Goal: Information Seeking & Learning: Find specific fact

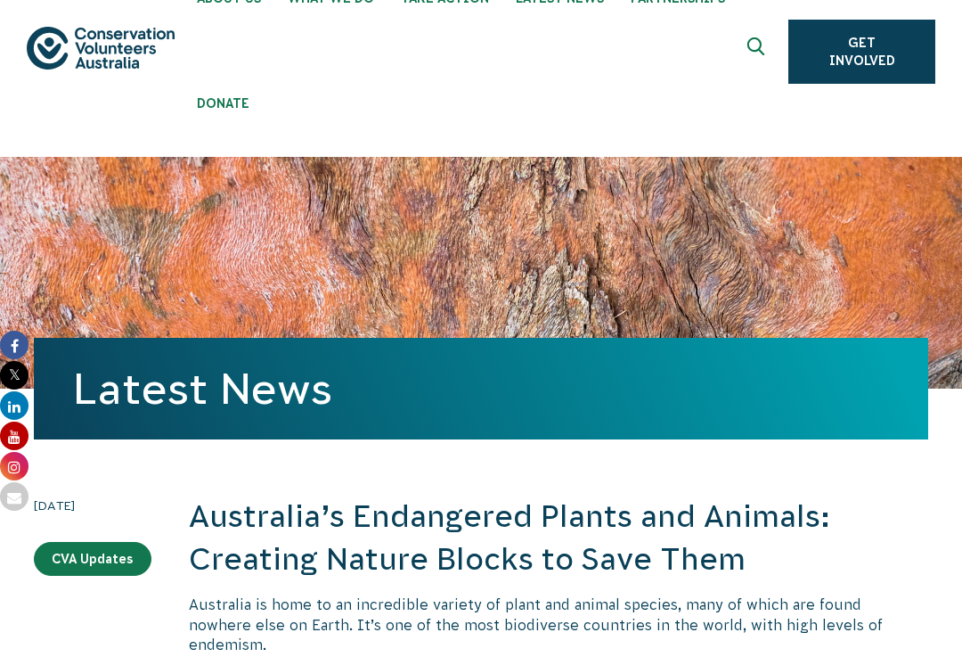
click at [4, 348] on icon at bounding box center [14, 345] width 29 height 29
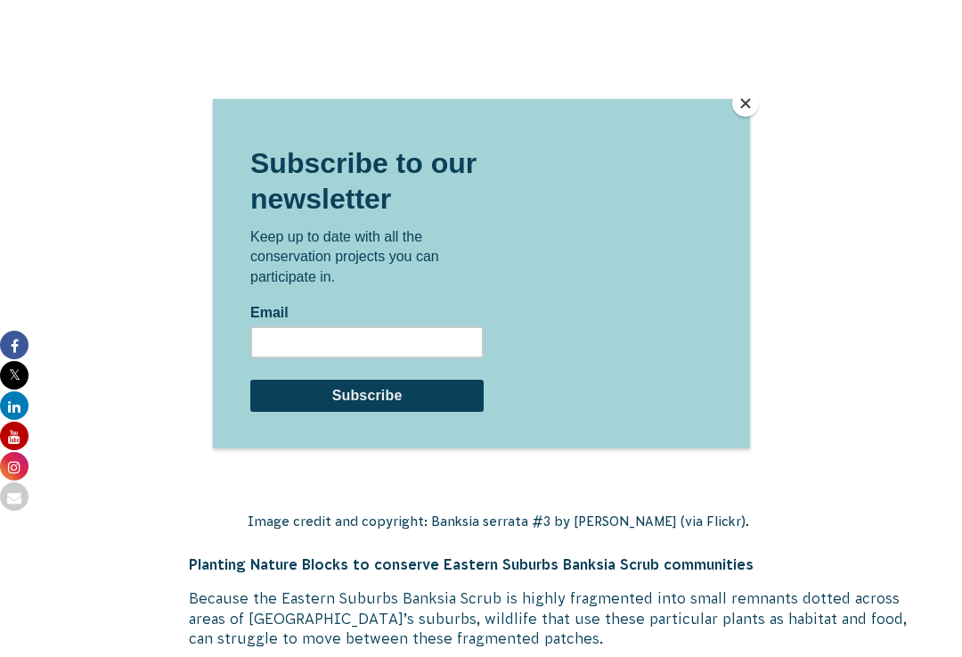
scroll to position [7942, 0]
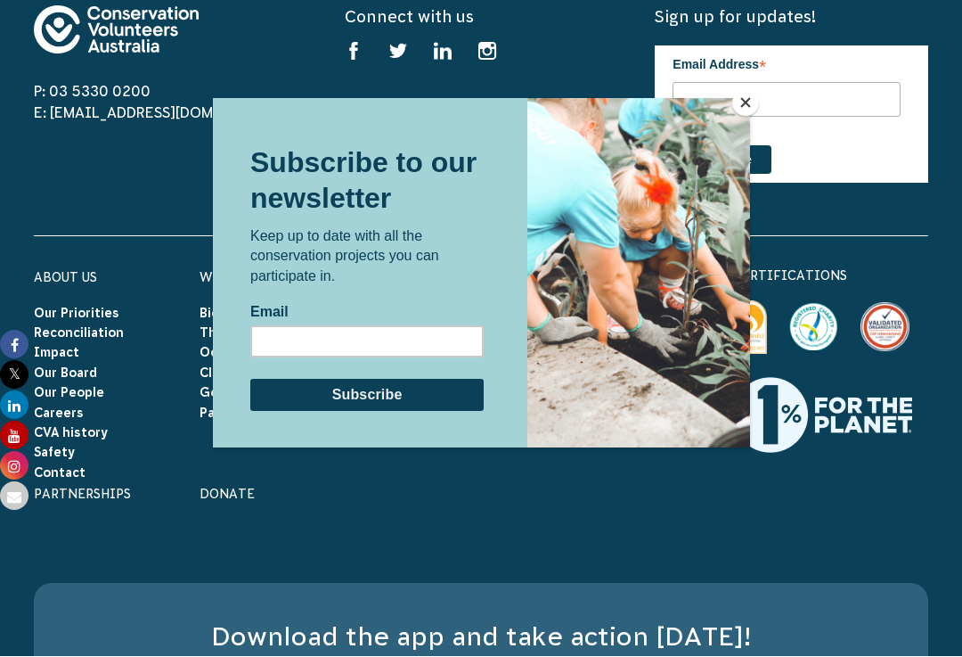
click at [749, 113] on button "Close" at bounding box center [746, 103] width 27 height 27
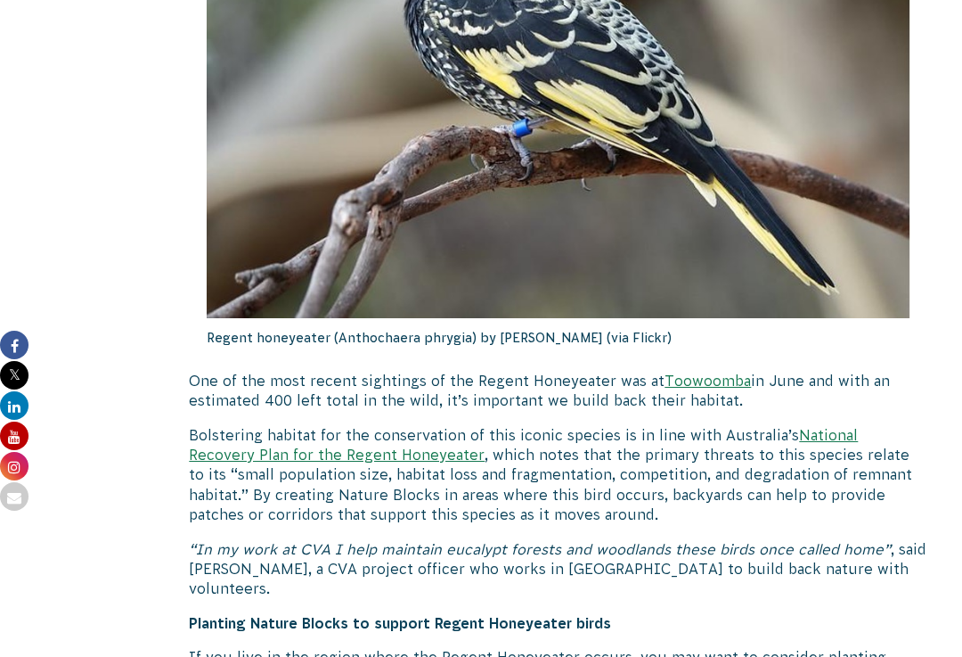
scroll to position [0, 0]
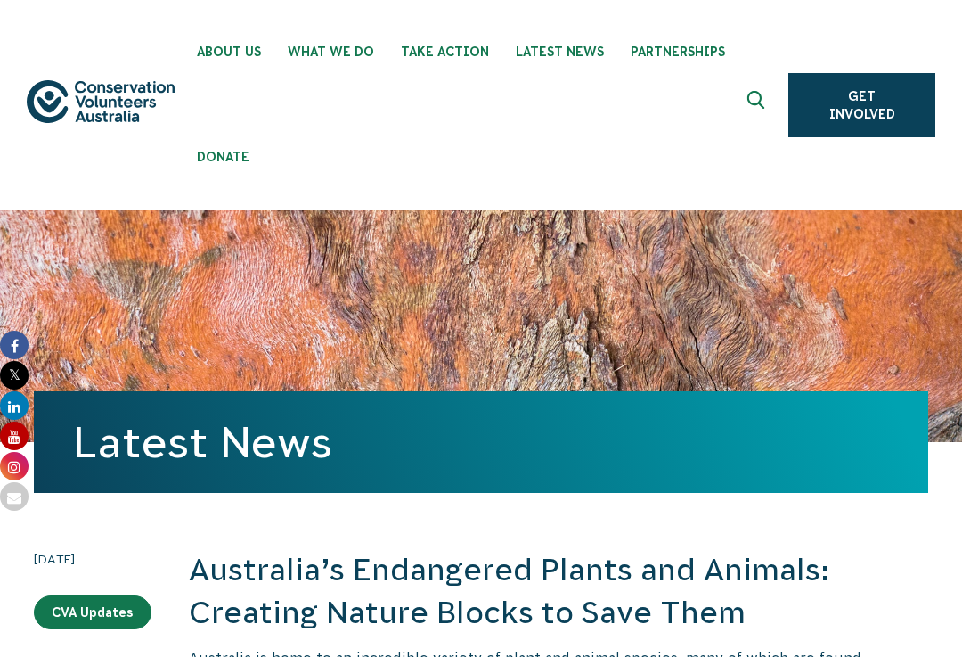
click at [768, 110] on icon "Expand search box" at bounding box center [759, 104] width 22 height 27
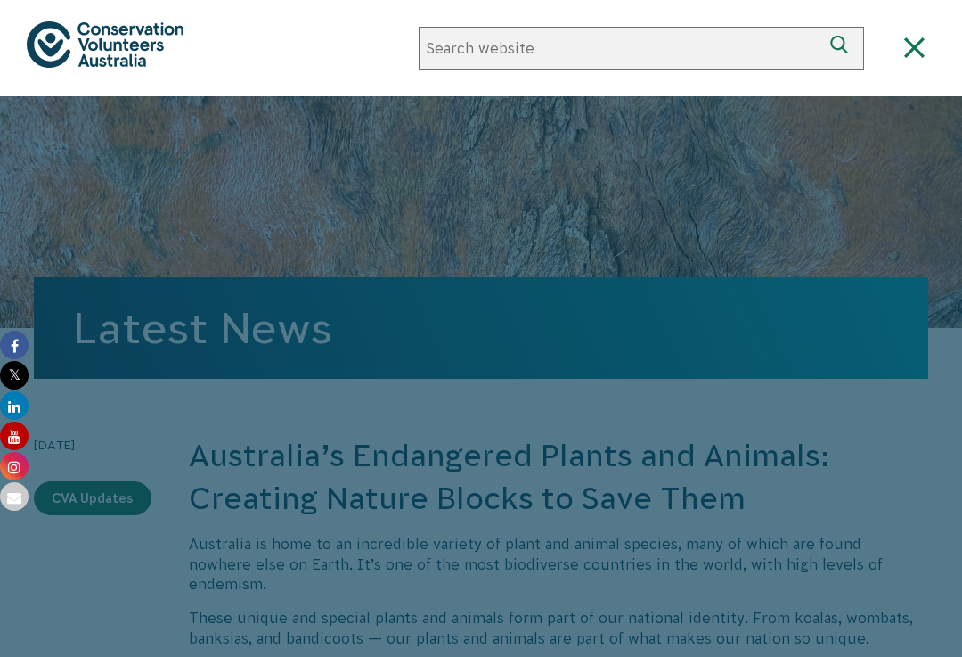
click at [749, 103] on div at bounding box center [481, 424] width 962 height 657
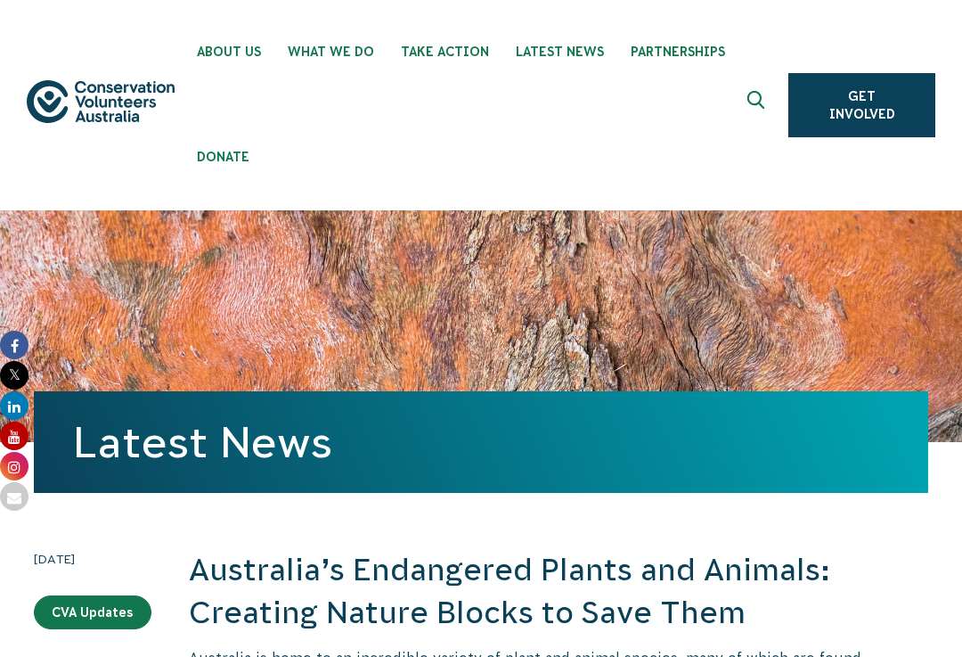
click at [766, 85] on button at bounding box center [758, 105] width 43 height 43
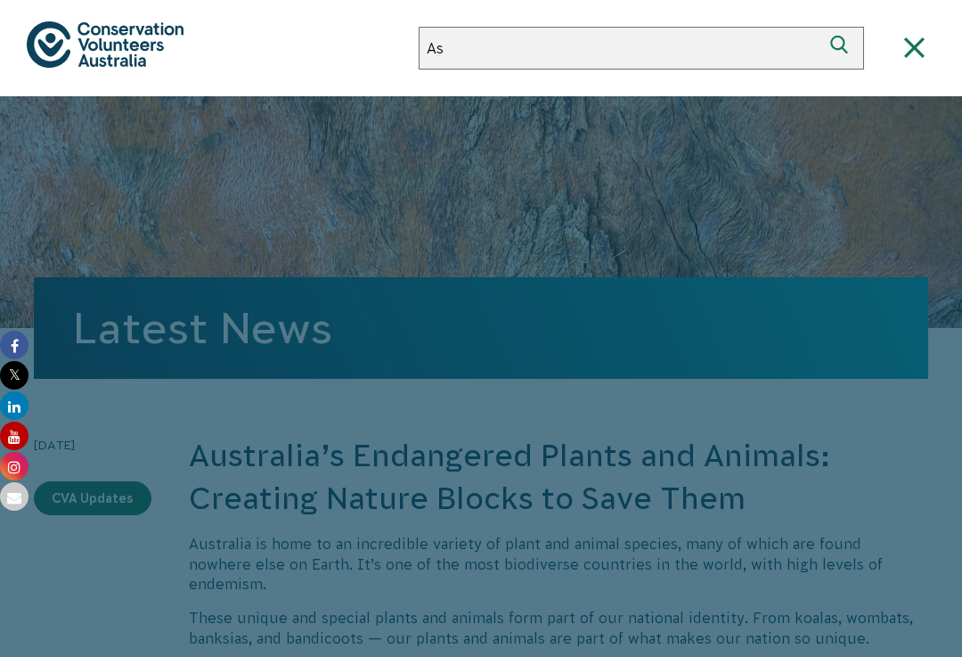
type input "A"
type input "E"
type input "Which en"
type input "3)x&i uuidfbygiureygiu werygiubwheruuggweuuoro wepgireu. Hweriubgyiwourebygiuwe…"
click at [852, 45] on icon "submit" at bounding box center [843, 48] width 25 height 25
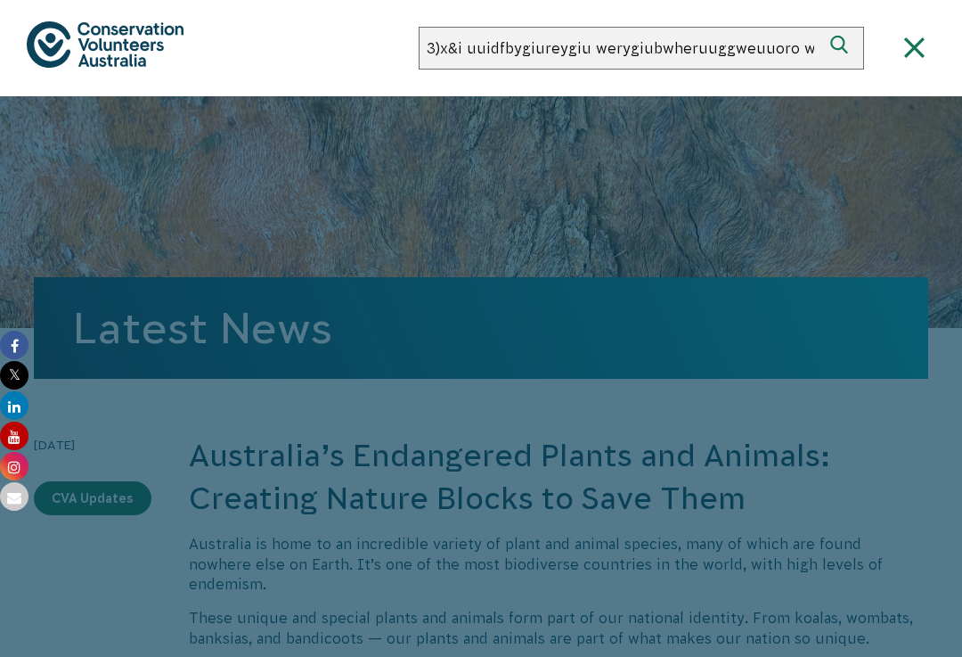
click at [846, 47] on icon "submit" at bounding box center [843, 48] width 25 height 25
click at [852, 39] on icon "submit" at bounding box center [843, 48] width 25 height 25
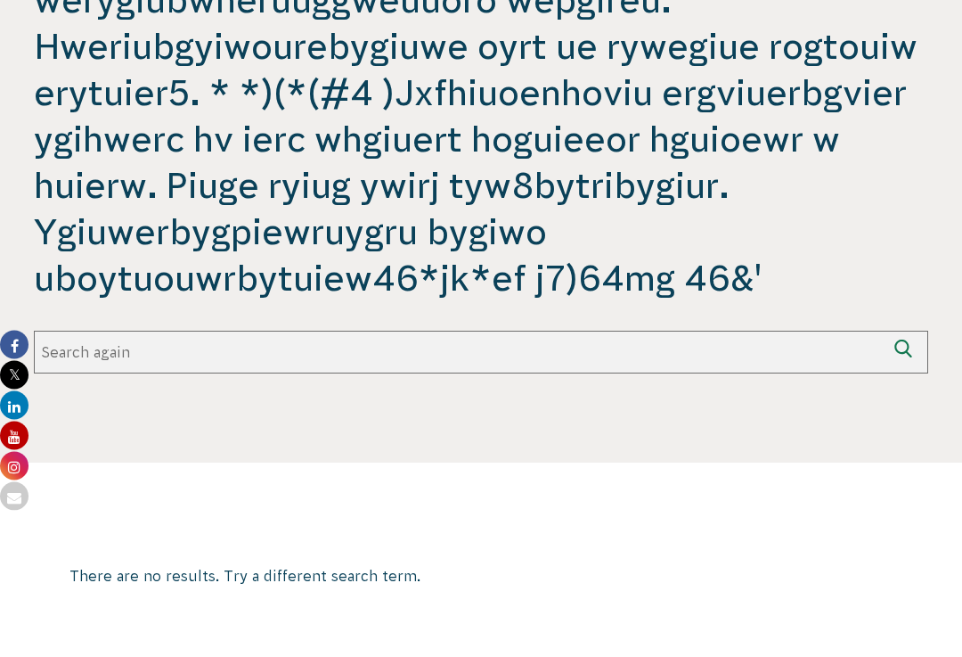
click at [85, 353] on input "Search again" at bounding box center [460, 353] width 852 height 43
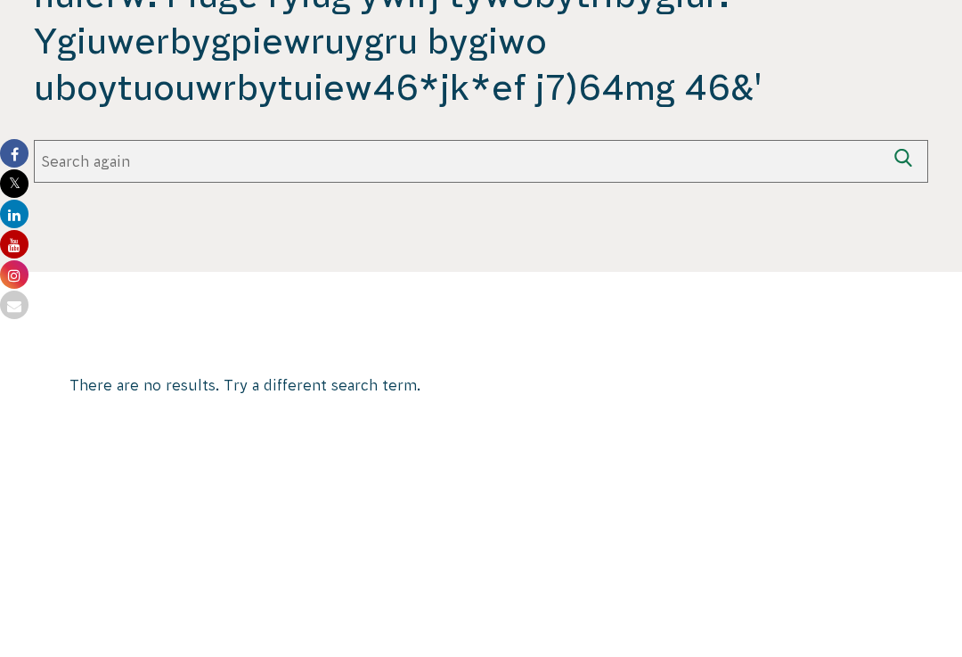
click at [634, 499] on div "There are no results. Try a different search term." at bounding box center [481, 576] width 823 height 155
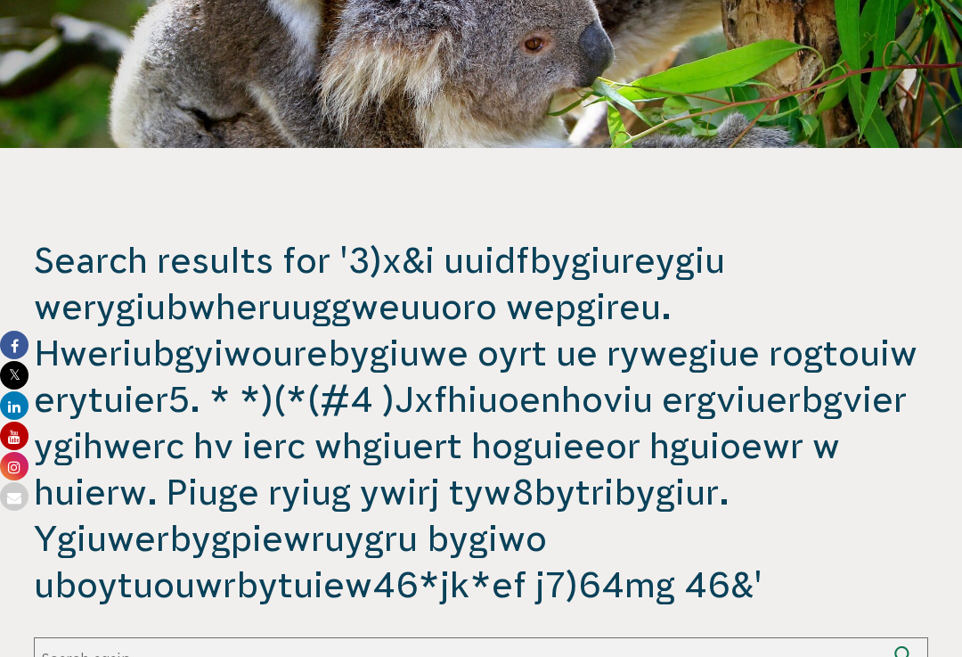
scroll to position [291, 0]
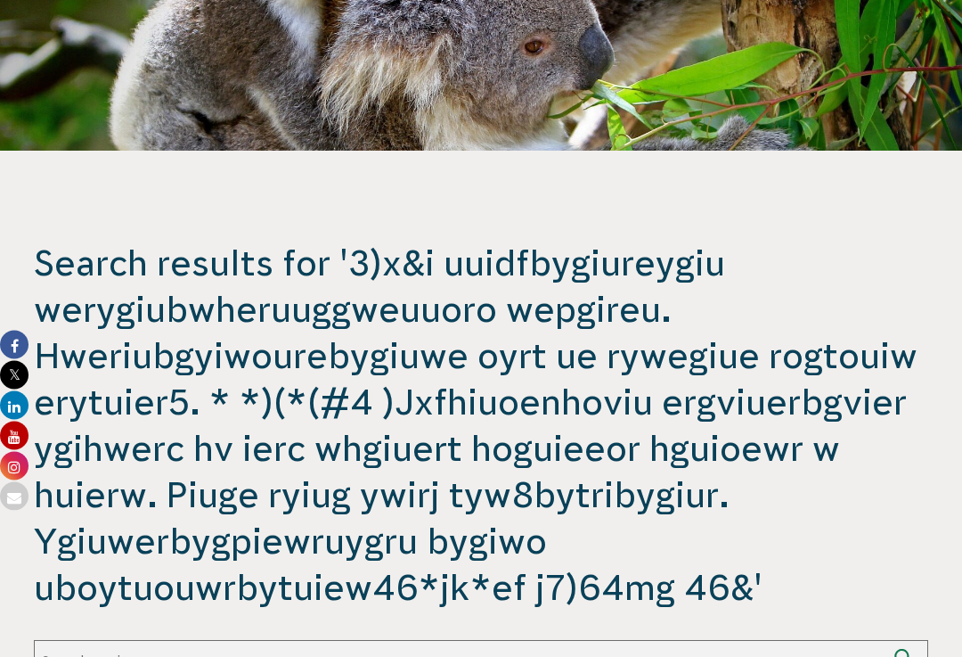
click at [119, 262] on span "Search results for '3)x&i uuidfbygiureygiu werygiubwheruuggweuuoro wepgireu. Hw…" at bounding box center [481, 426] width 895 height 371
click at [95, 262] on span "Search results for '3)x&i uuidfbygiureygiu werygiubwheruuggweuuoro wepgireu. Hw…" at bounding box center [481, 426] width 895 height 371
click at [102, 270] on span "Search results for '3)x&i uuidfbygiureygiu werygiubwheruuggweuuoro wepgireu. Hw…" at bounding box center [481, 426] width 895 height 371
click at [104, 273] on span "Search results for '3)x&i uuidfbygiureygiu werygiubwheruuggweuuoro wepgireu. Hw…" at bounding box center [481, 426] width 895 height 371
click at [91, 266] on span "Search results for '3)x&i uuidfbygiureygiu werygiubwheruuggweuuoro wepgireu. Hw…" at bounding box center [481, 426] width 895 height 371
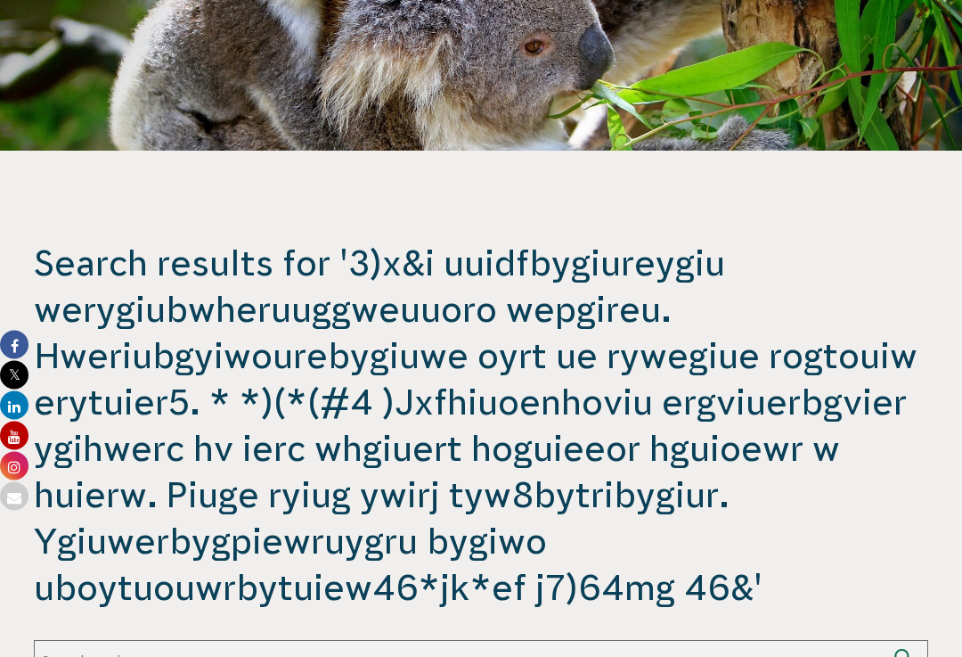
click at [87, 284] on span "Search results for '3)x&i uuidfbygiureygiu werygiubwheruuggweuuoro wepgireu. Hw…" at bounding box center [481, 426] width 895 height 371
click at [106, 272] on span "Search results for '3)x&i uuidfbygiureygiu werygiubwheruuggweuuoro wepgireu. Hw…" at bounding box center [481, 426] width 895 height 371
click at [110, 273] on span "Search results for '3)x&i uuidfbygiureygiu werygiubwheruuggweuuoro wepgireu. Hw…" at bounding box center [481, 426] width 895 height 371
click at [104, 264] on span "Search results for '3)x&i uuidfbygiureygiu werygiubwheruuggweuuoro wepgireu. Hw…" at bounding box center [481, 426] width 895 height 371
click at [117, 249] on span "Search results for '3)x&i uuidfbygiureygiu werygiubwheruuggweuuoro wepgireu. Hw…" at bounding box center [481, 426] width 895 height 371
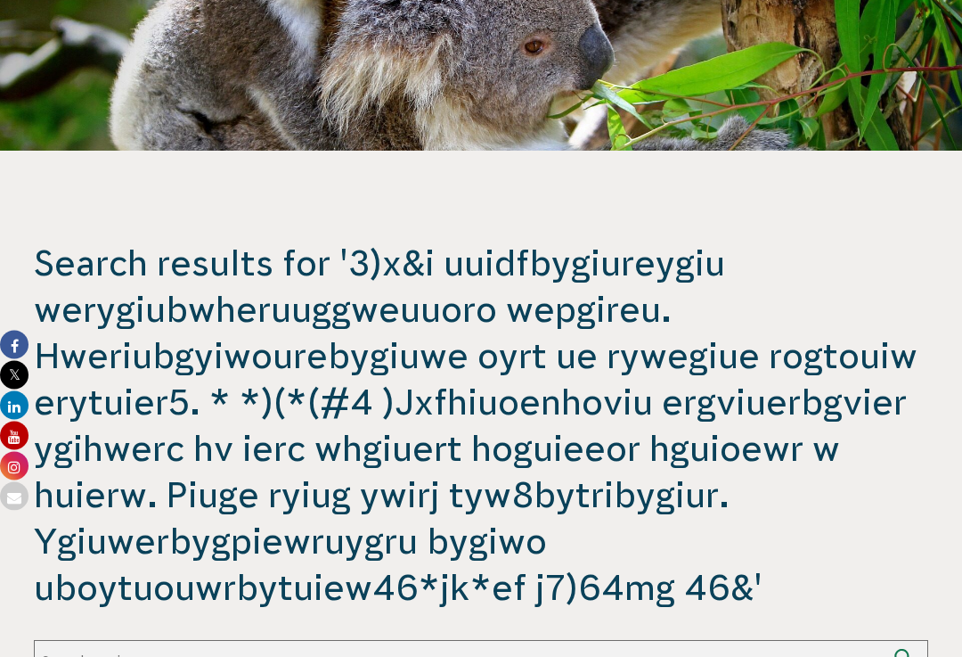
click at [111, 270] on span "Search results for '3)x&i uuidfbygiureygiu werygiubwheruuggweuuoro wepgireu. Hw…" at bounding box center [481, 426] width 895 height 371
click at [445, 244] on span "Search results for '3)x&i uuidfbygiureygiu werygiubwheruuggweuuoro wepgireu. Hw…" at bounding box center [481, 426] width 895 height 371
click at [411, 258] on span "Search results for '3)x&i uuidfbygiureygiu werygiubwheruuggweuuoro wepgireu. Hw…" at bounding box center [481, 426] width 895 height 371
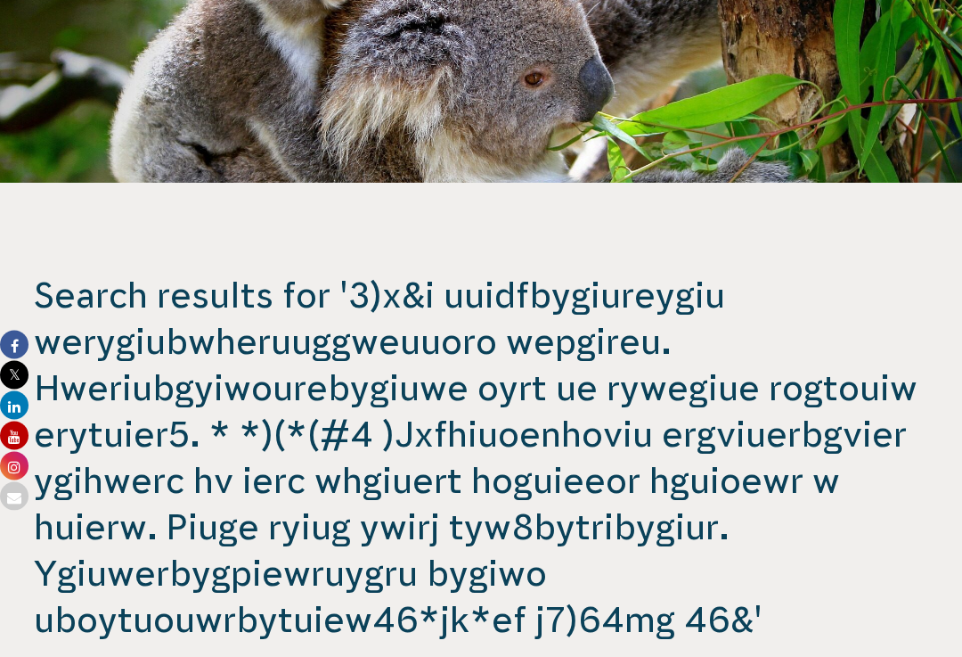
scroll to position [0, 0]
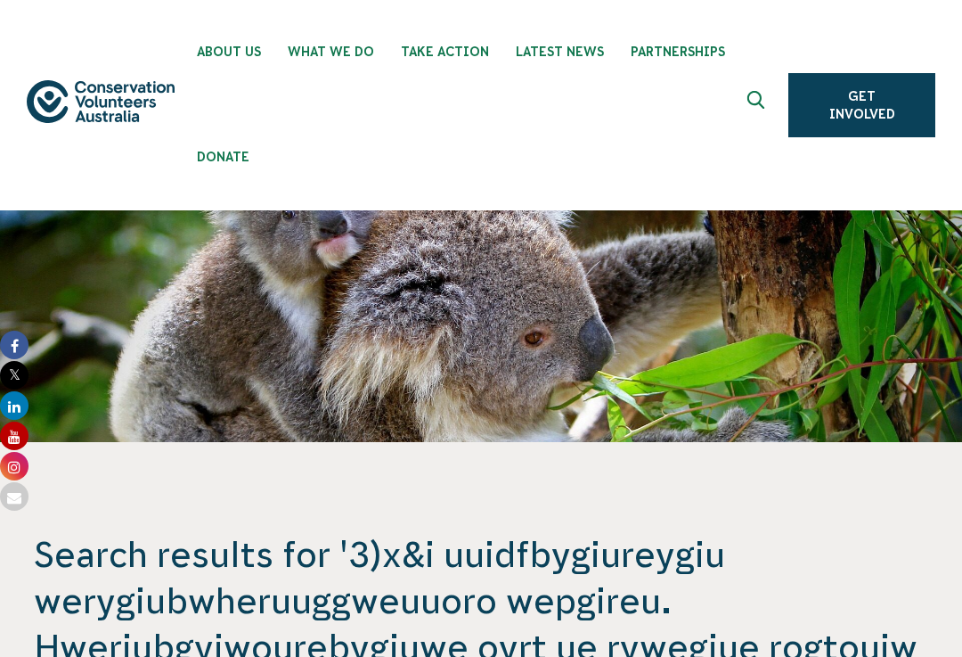
click at [776, 105] on button at bounding box center [758, 105] width 43 height 43
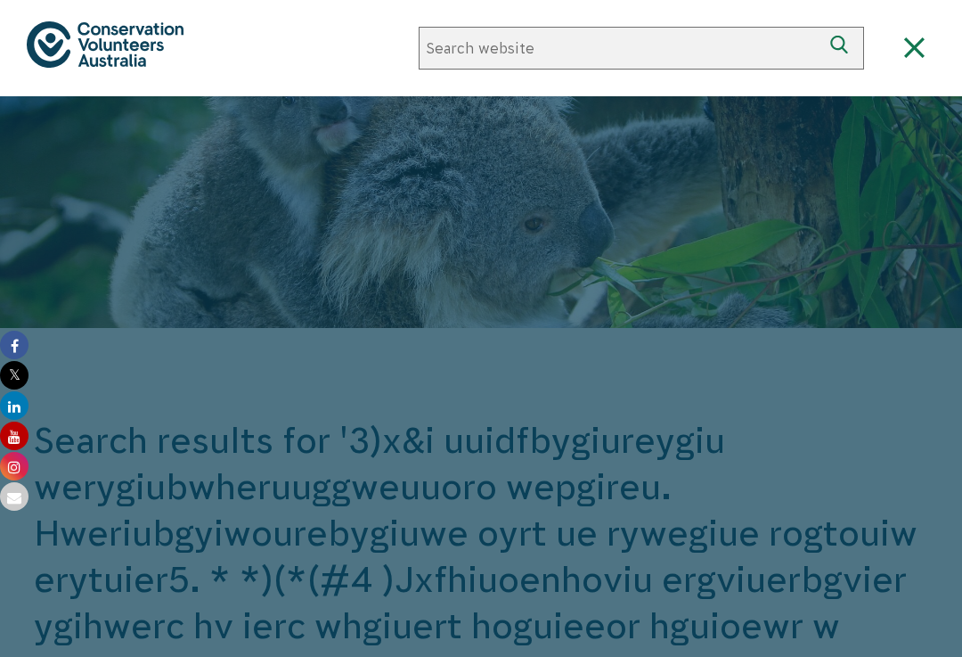
scroll to position [328, 0]
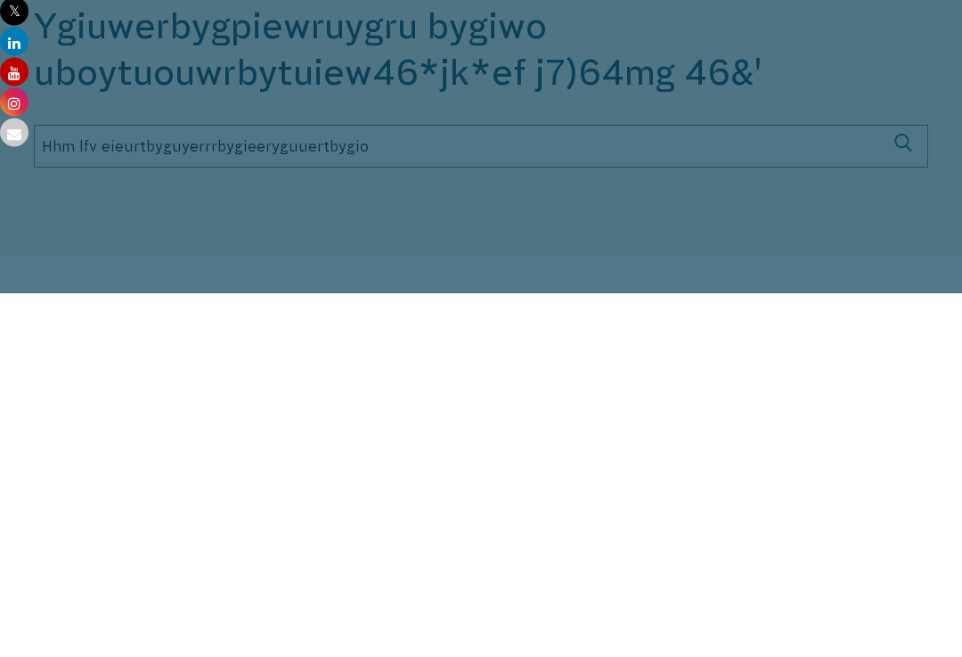
type input "Hhm lfv eieurtbyguyerrrbygieeryguuertbygiou"
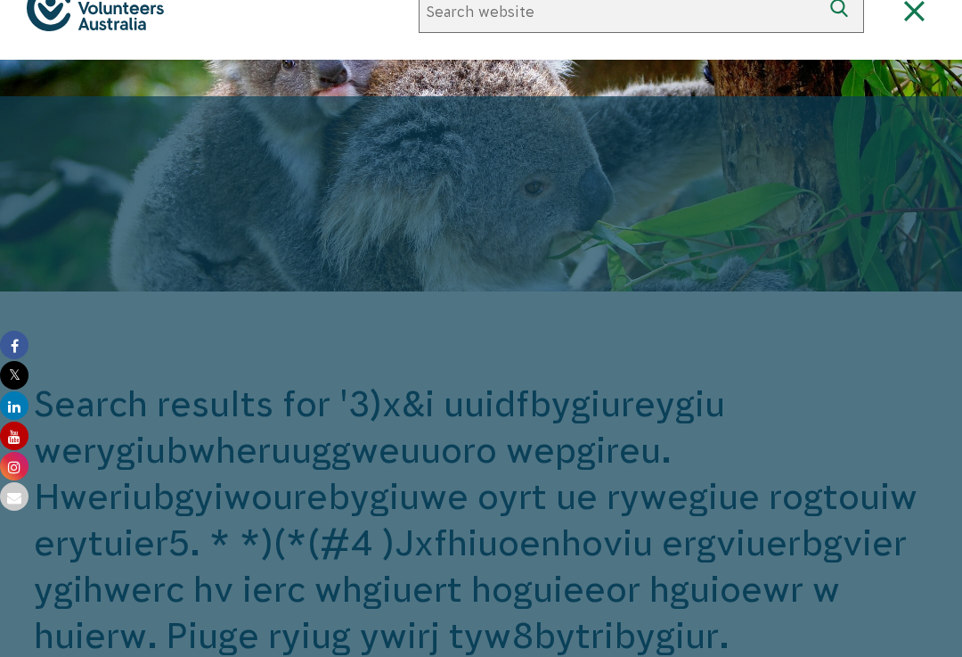
scroll to position [0, 0]
